Goal: Answer question/provide support

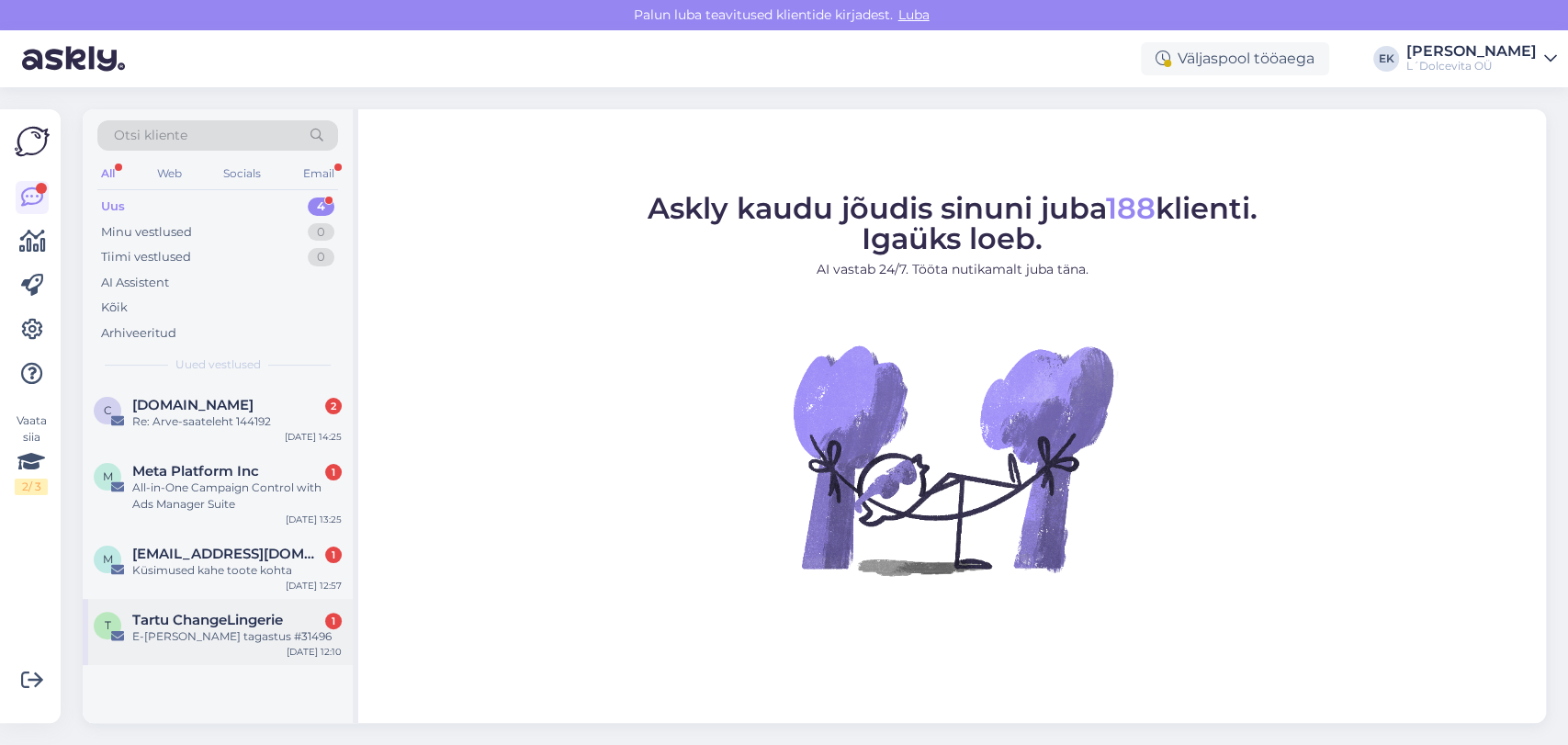
click at [212, 627] on span "Tartu ChangeLingerie" at bounding box center [207, 620] width 151 height 17
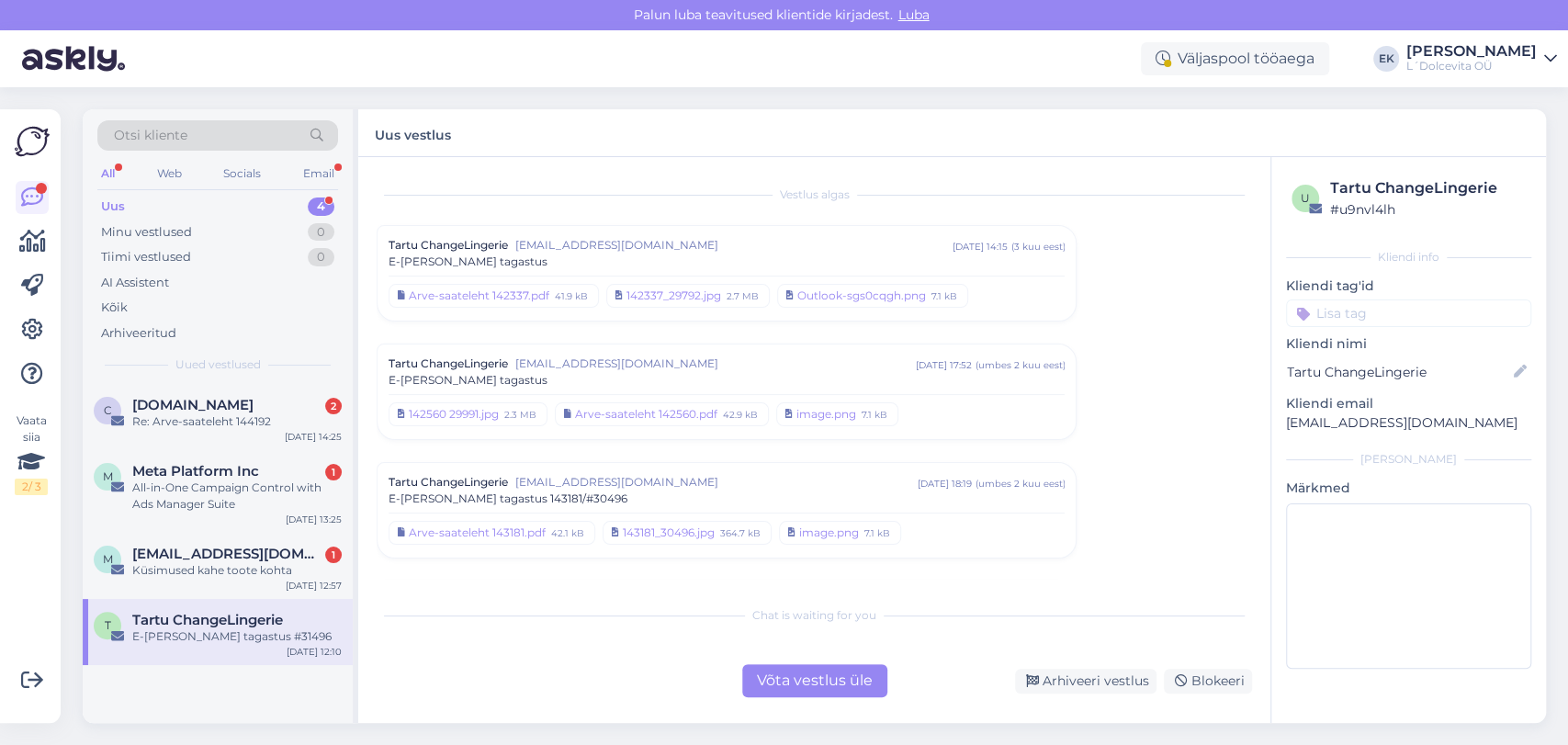
scroll to position [649, 0]
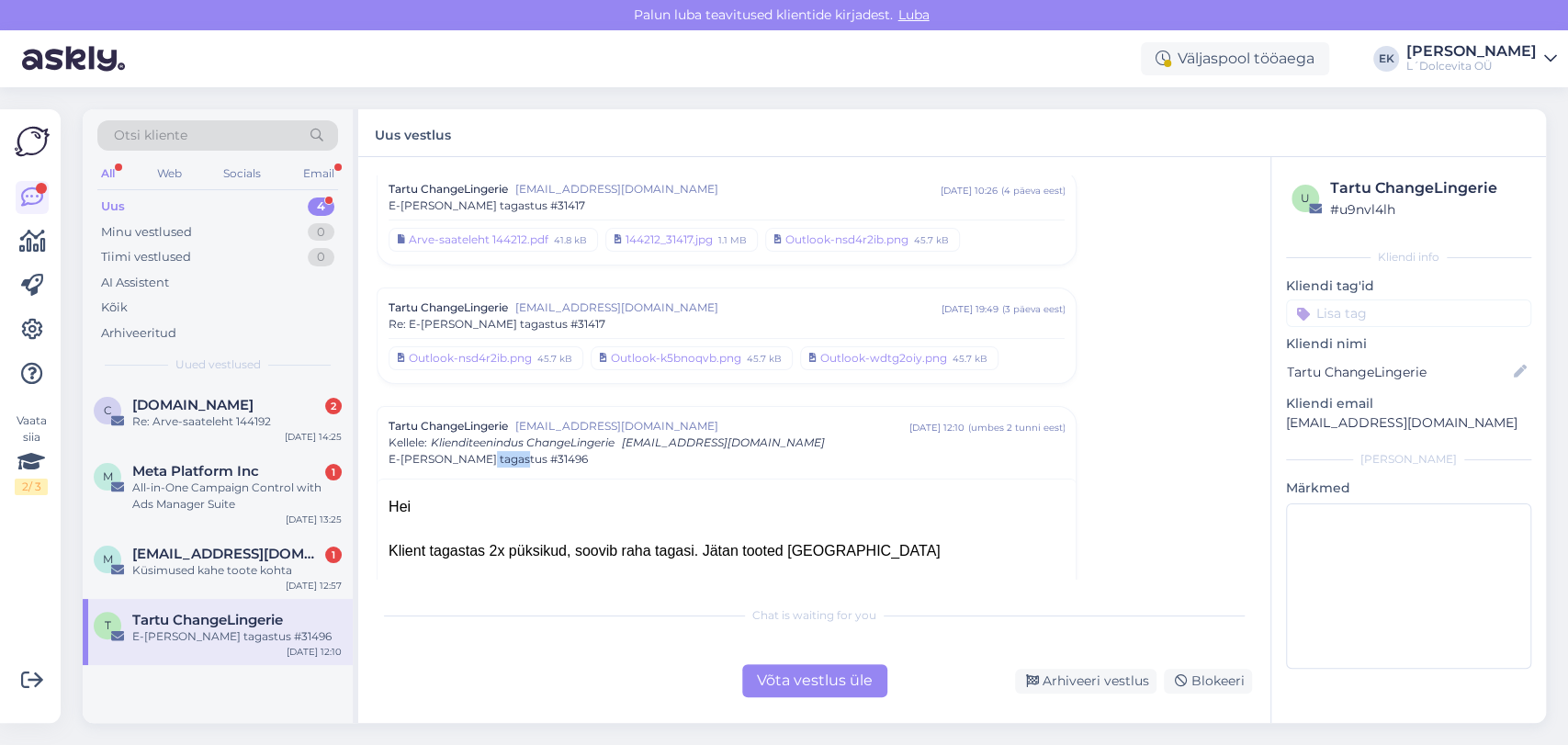
drag, startPoint x: 525, startPoint y: 454, endPoint x: 476, endPoint y: 452, distance: 49.0
click at [476, 452] on div "E-[PERSON_NAME] tagastus #31496" at bounding box center [727, 459] width 676 height 17
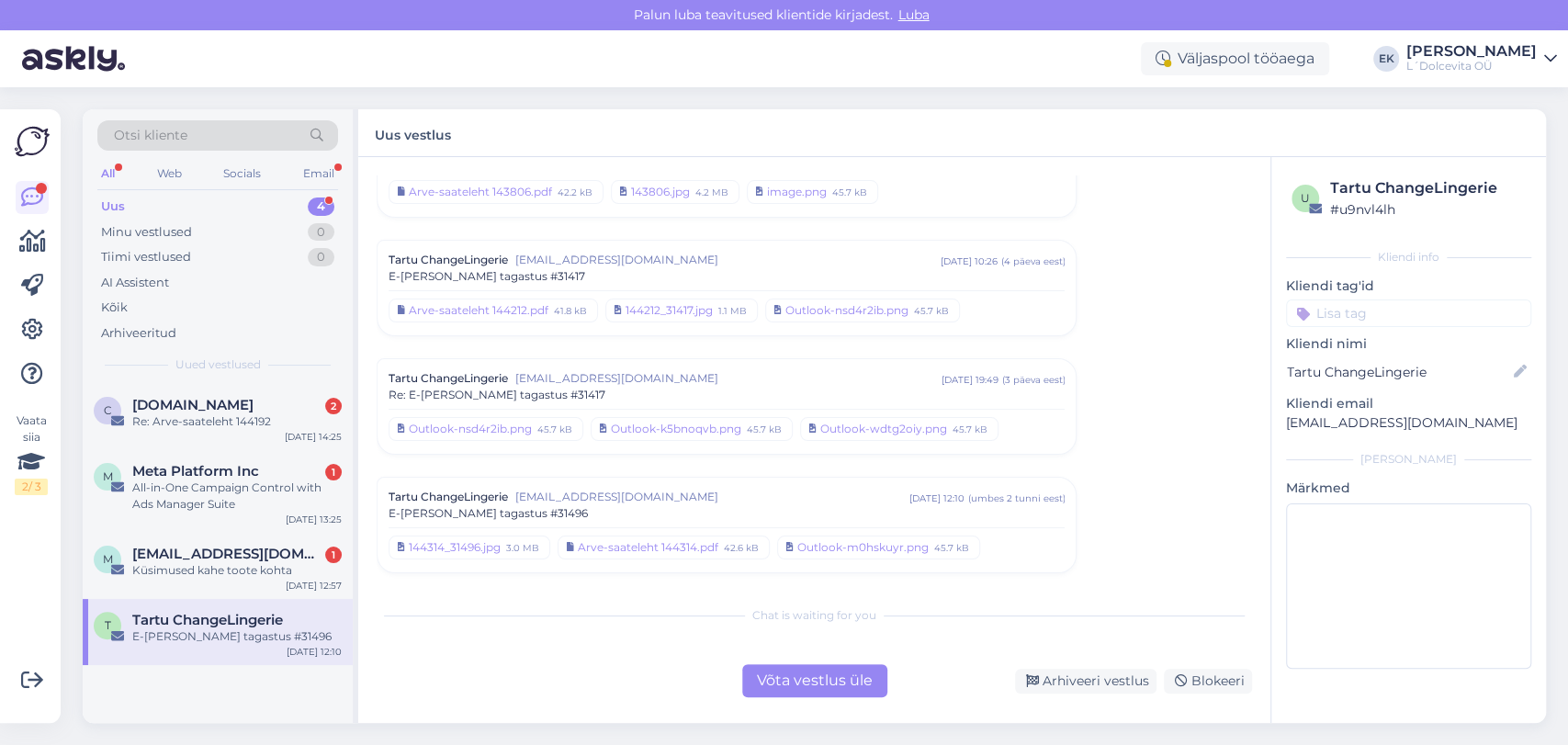
copy span "#31496"
click at [1140, 679] on div "Arhiveeri vestlus" at bounding box center [1086, 681] width 142 height 25
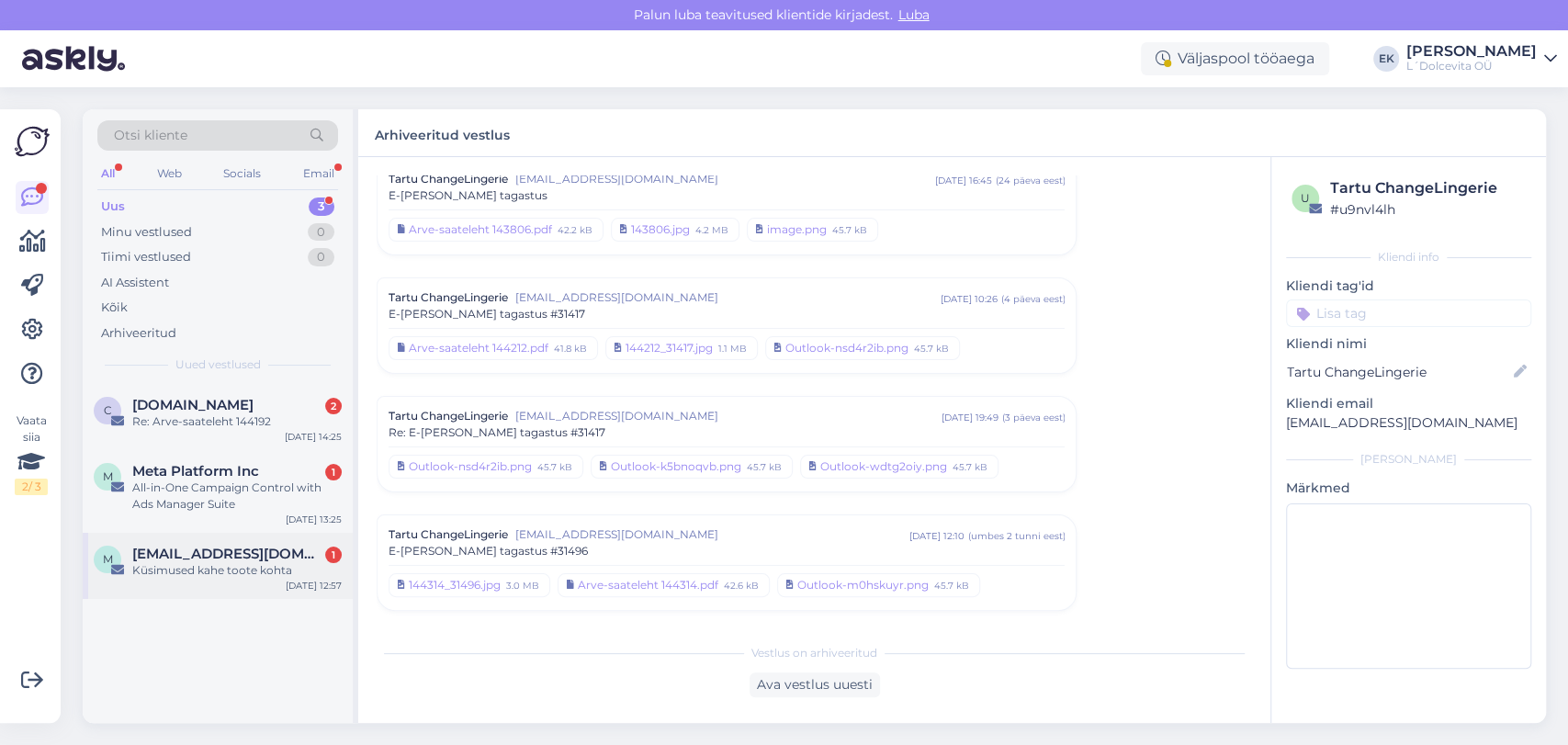
click at [211, 566] on div "Küsimused kahe toote kohta" at bounding box center [236, 570] width 209 height 17
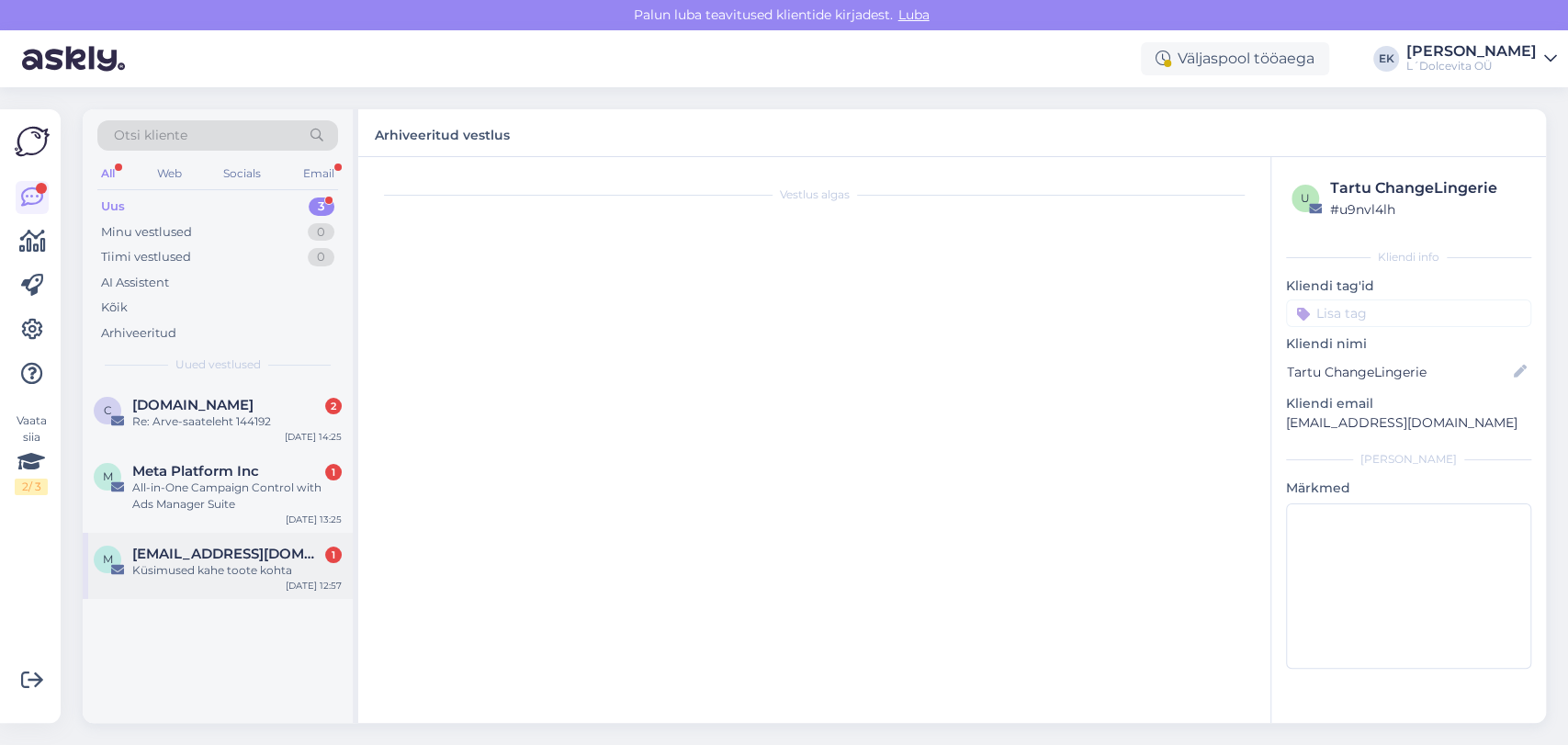
scroll to position [0, 0]
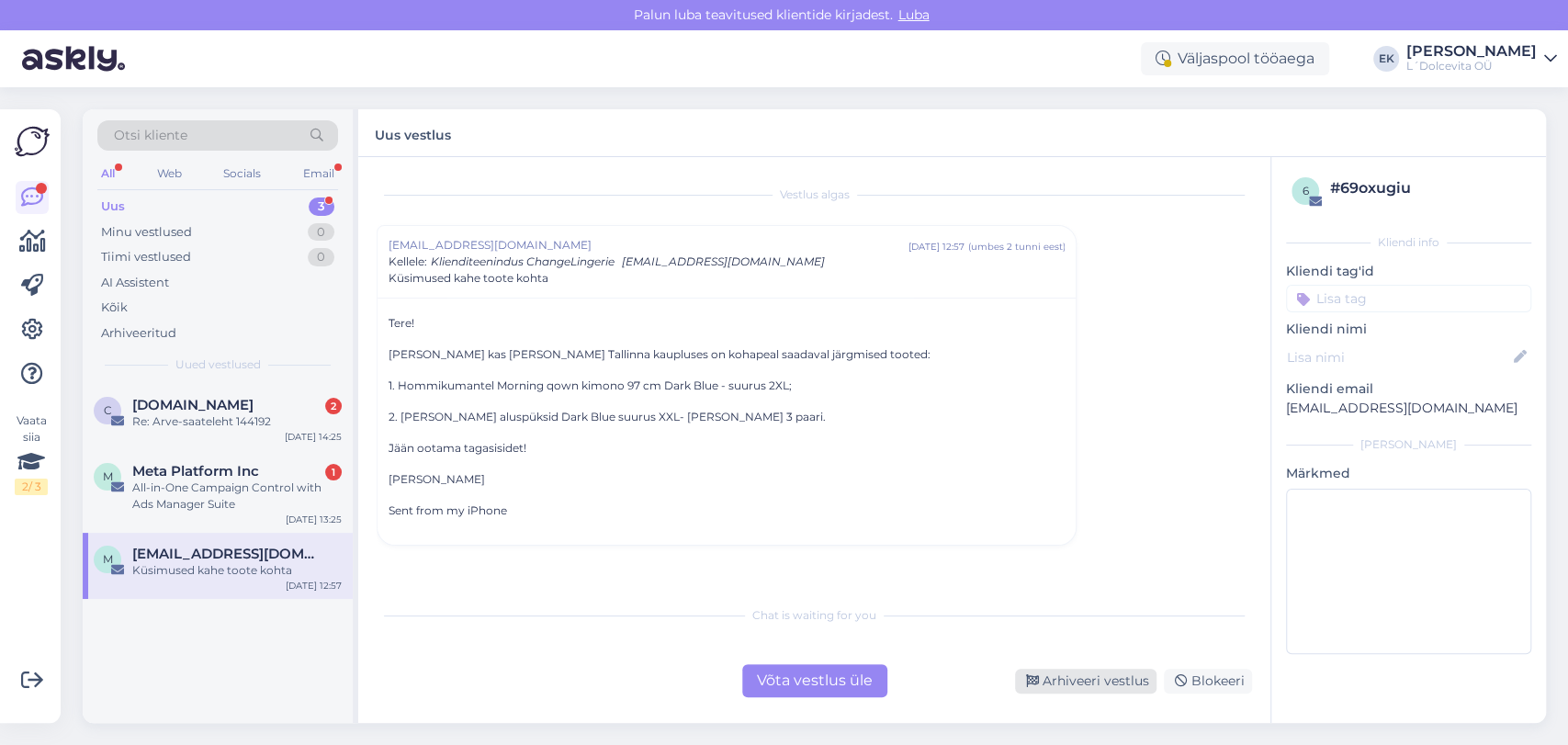
click at [1075, 685] on div "Arhiveeri vestlus" at bounding box center [1086, 681] width 142 height 25
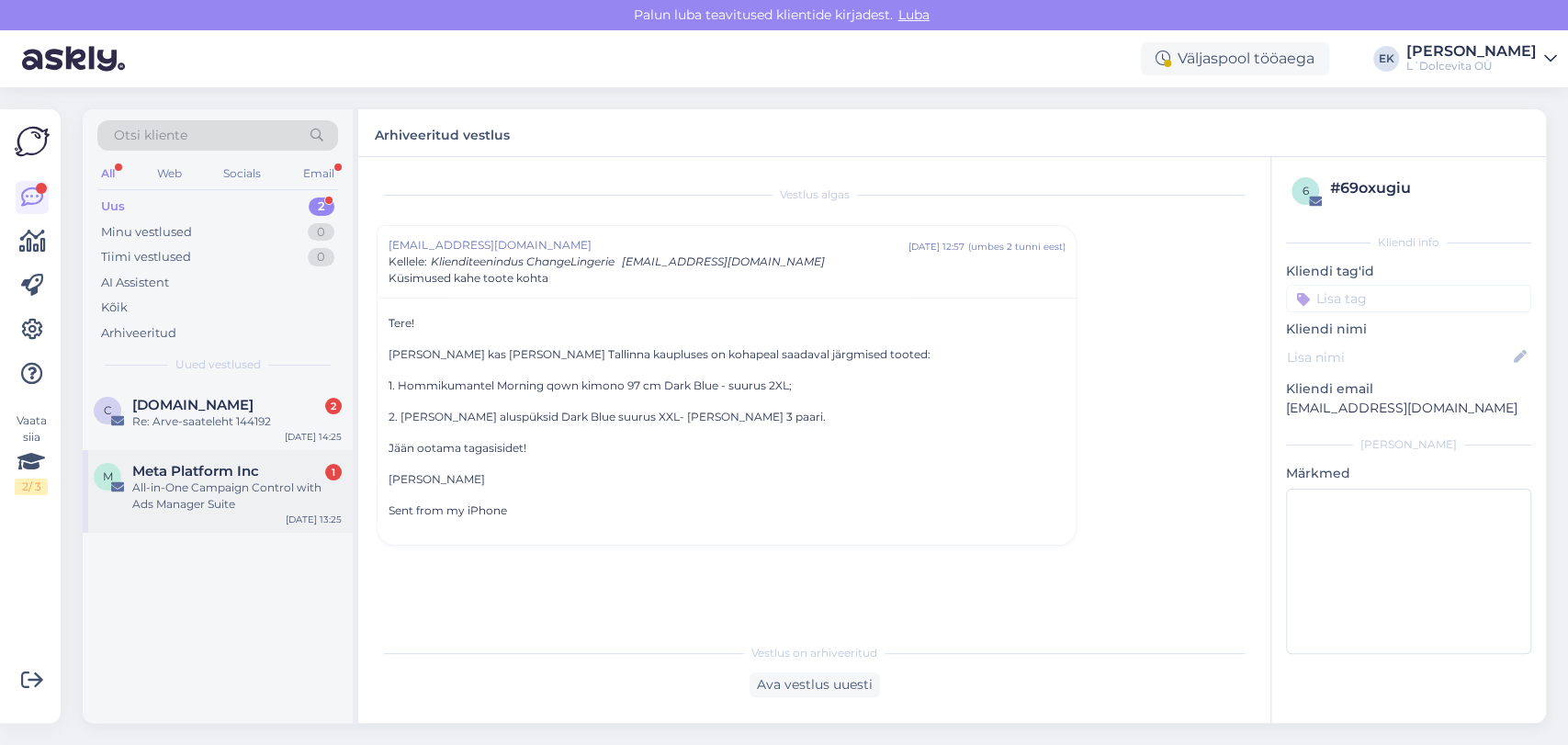
click at [227, 496] on div "All-in-One Campaign Control with Ads Manager Suite" at bounding box center [236, 496] width 209 height 33
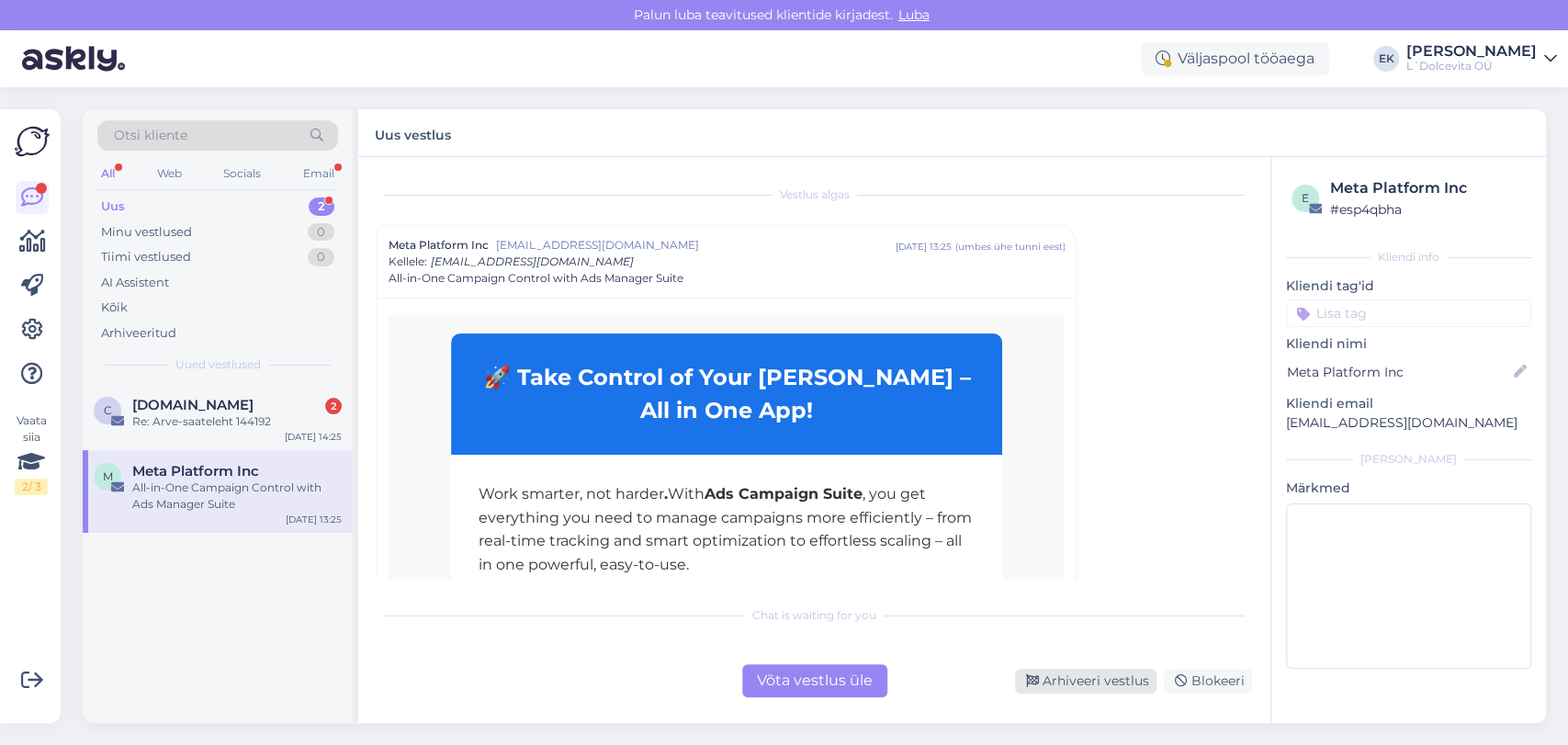
click at [1131, 683] on div "Arhiveeri vestlus" at bounding box center [1086, 681] width 142 height 25
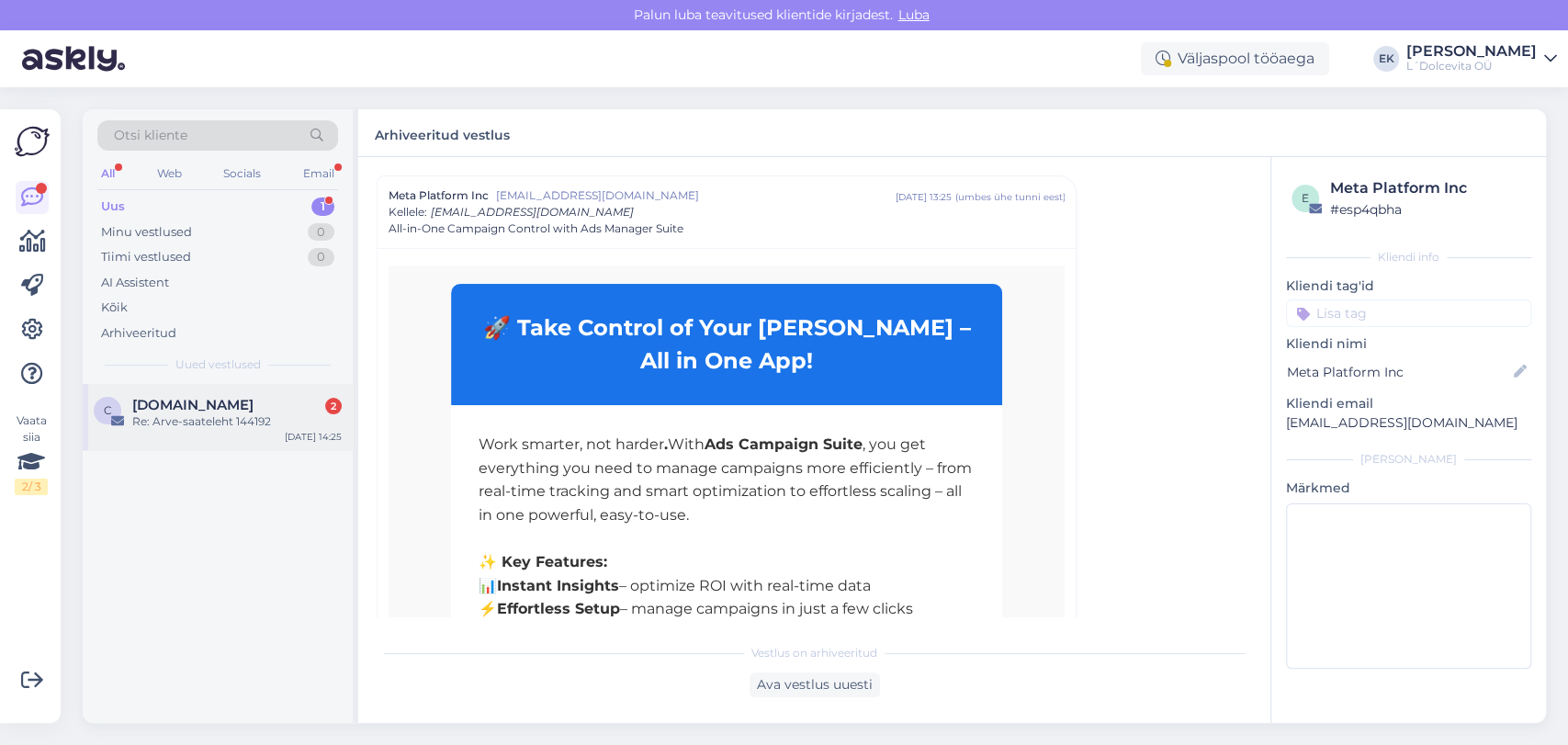
click at [213, 420] on div "Re: Arve-saateleht 144192" at bounding box center [236, 422] width 209 height 17
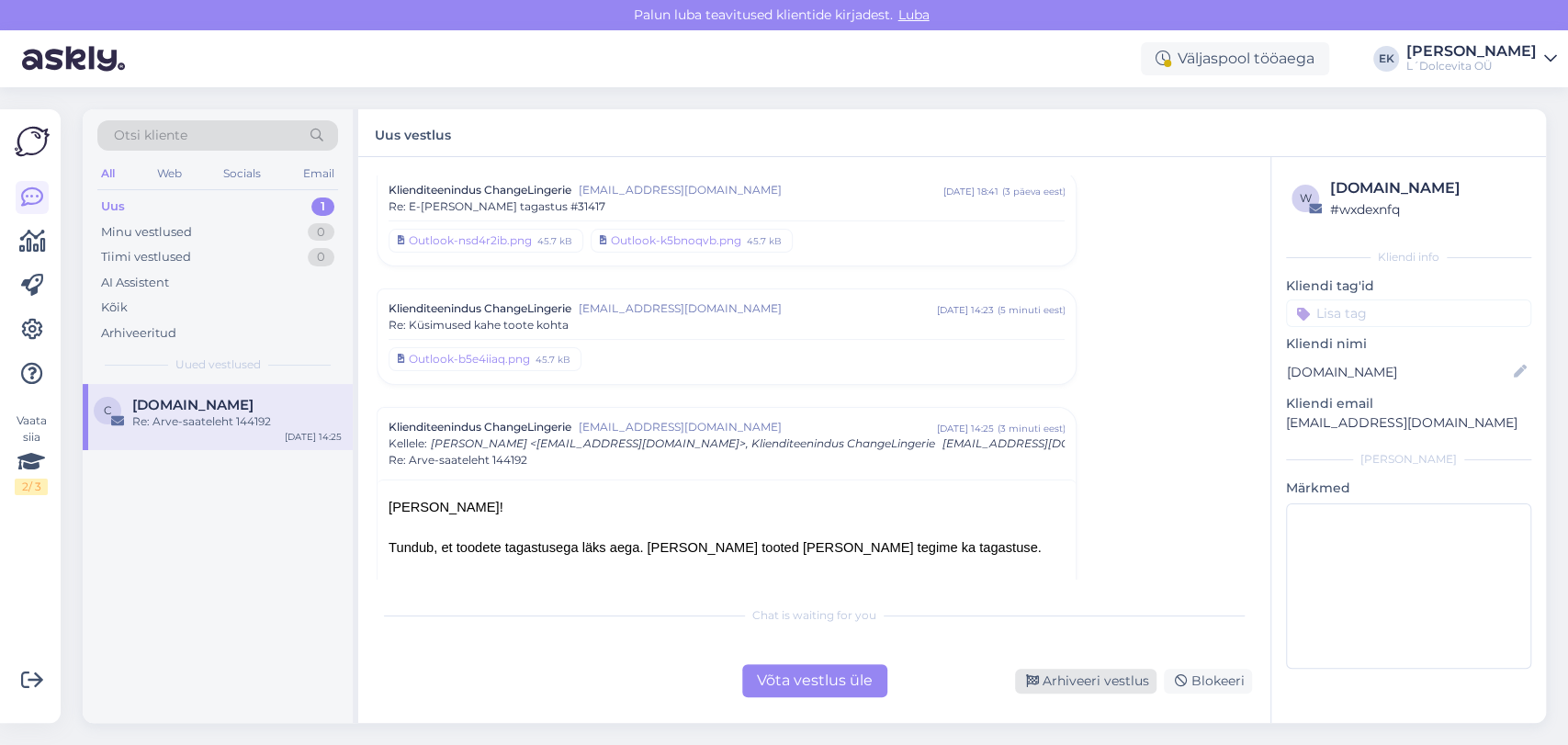
click at [1082, 683] on div "Arhiveeri vestlus" at bounding box center [1086, 681] width 142 height 25
